Goal: Communication & Community: Answer question/provide support

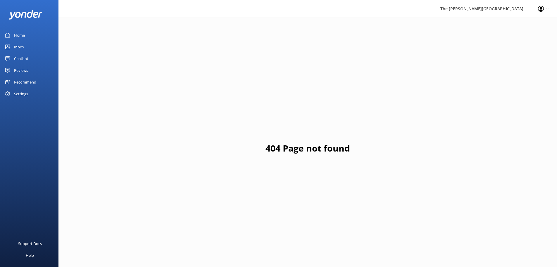
click at [25, 46] on link "Inbox" at bounding box center [29, 47] width 59 height 12
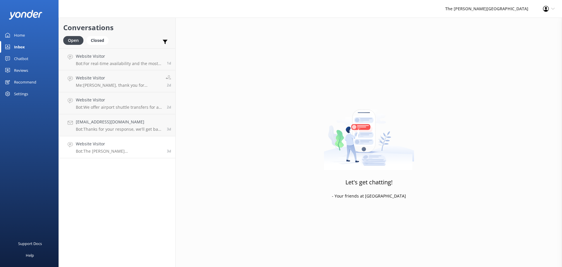
click at [120, 148] on p "Bot: The [PERSON_NAME][GEOGRAPHIC_DATA] offers stunning wedding event facilitie…" at bounding box center [119, 150] width 87 height 5
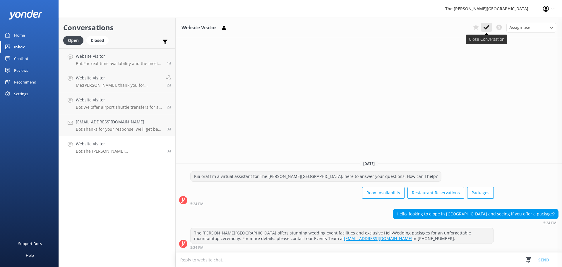
click at [487, 28] on use at bounding box center [486, 27] width 6 height 5
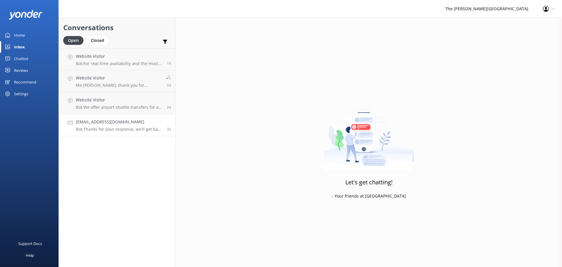
click at [117, 129] on p "Bot: Thanks for your response, we'll get back to you as soon as we can during o…" at bounding box center [119, 128] width 87 height 5
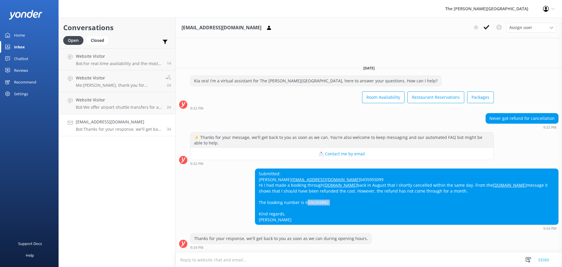
drag, startPoint x: 329, startPoint y: 200, endPoint x: 304, endPoint y: 204, distance: 25.4
click at [304, 204] on div "Submitted: [PERSON_NAME] [PERSON_NAME][EMAIL_ADDRESS][DOMAIN_NAME] 0435955099 H…" at bounding box center [406, 197] width 303 height 56
copy div "6336309882"
drag, startPoint x: 313, startPoint y: 171, endPoint x: 259, endPoint y: 176, distance: 54.6
click at [259, 176] on div "Submitted: [PERSON_NAME] [PERSON_NAME][EMAIL_ADDRESS][DOMAIN_NAME] 0435955099 H…" at bounding box center [406, 197] width 303 height 56
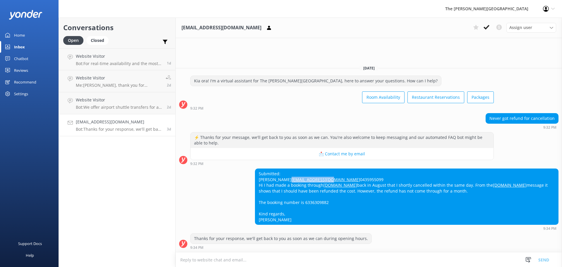
copy link "[EMAIL_ADDRESS][DOMAIN_NAME]"
click at [92, 126] on p "Bot: Thanks for your response, we'll get back to you as soon as we can during o…" at bounding box center [119, 128] width 87 height 5
click at [485, 25] on icon at bounding box center [486, 27] width 6 height 6
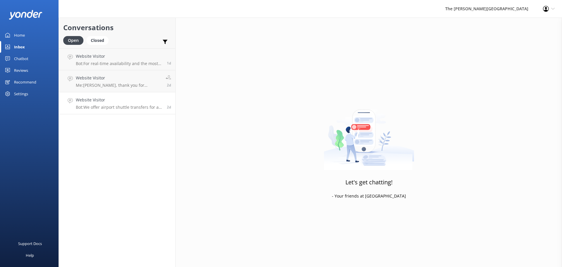
click at [106, 106] on p "Bot: We offer airport shuttle transfers for an additional charge. Please contac…" at bounding box center [119, 106] width 87 height 5
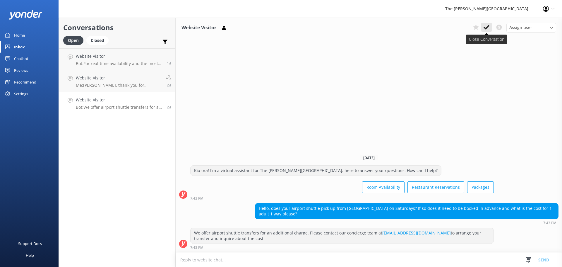
click at [487, 28] on use at bounding box center [486, 27] width 6 height 5
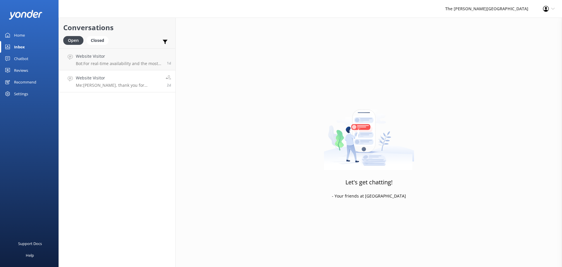
click at [97, 87] on p "Me: [PERSON_NAME], thank you for reaching out to [GEOGRAPHIC_DATA]. Yes, it has…" at bounding box center [118, 85] width 85 height 5
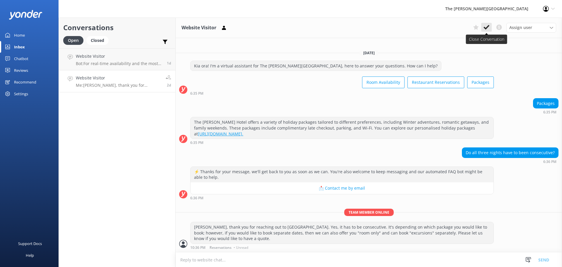
click at [483, 25] on button at bounding box center [486, 27] width 11 height 9
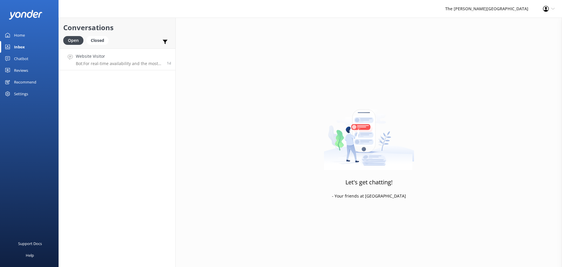
click at [121, 58] on h4 "Website Visitor" at bounding box center [119, 56] width 87 height 6
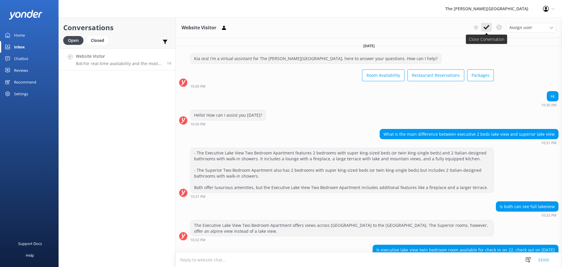
scroll to position [36, 0]
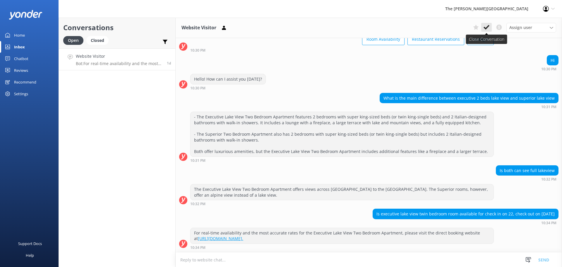
click at [487, 27] on use at bounding box center [486, 27] width 6 height 5
